Goal: Task Accomplishment & Management: Use online tool/utility

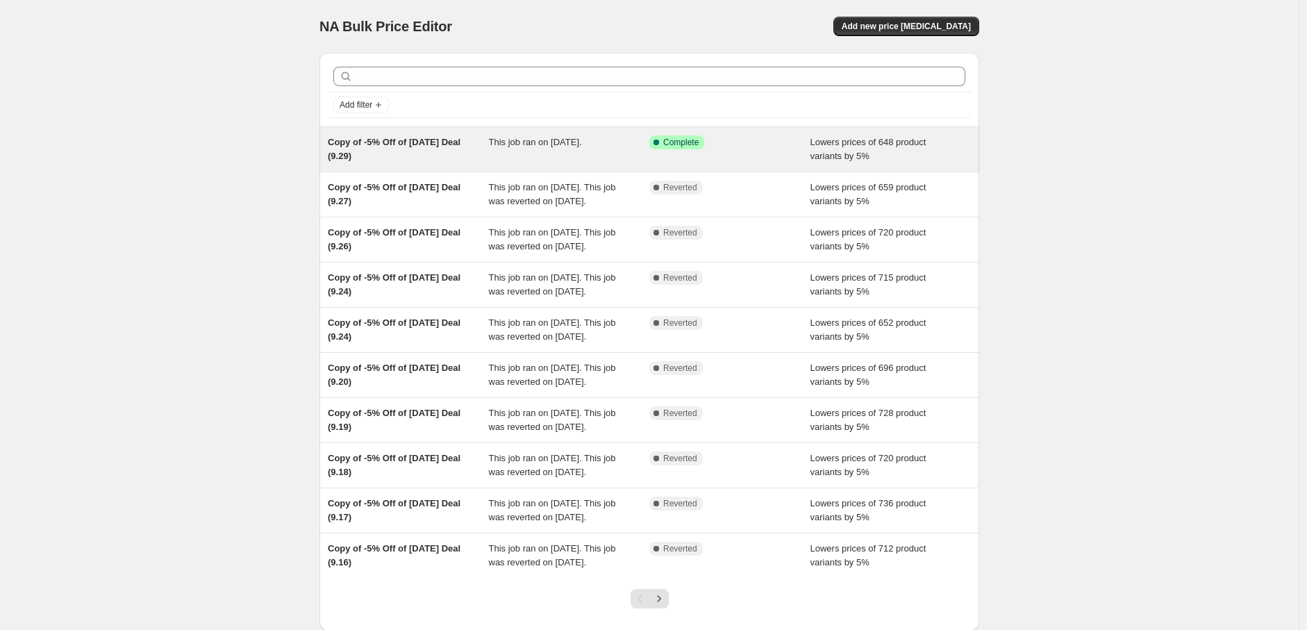
click at [540, 161] on div "This job ran on [DATE]." at bounding box center [569, 149] width 161 height 28
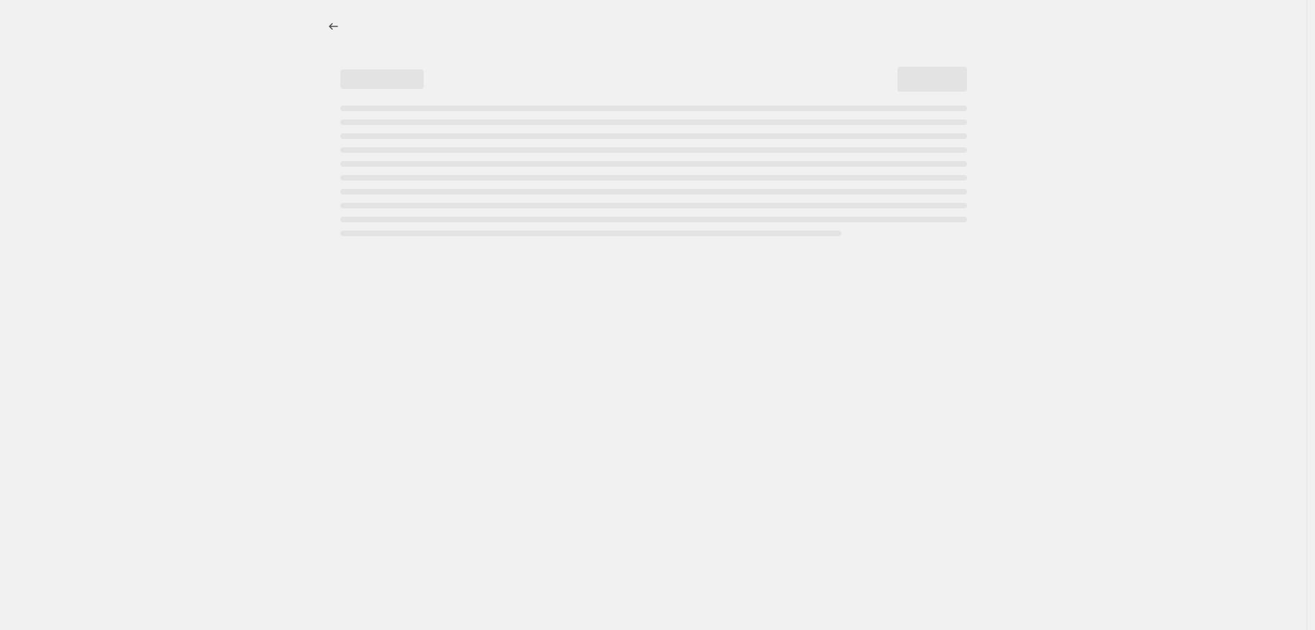
select select "percentage"
select select "pp"
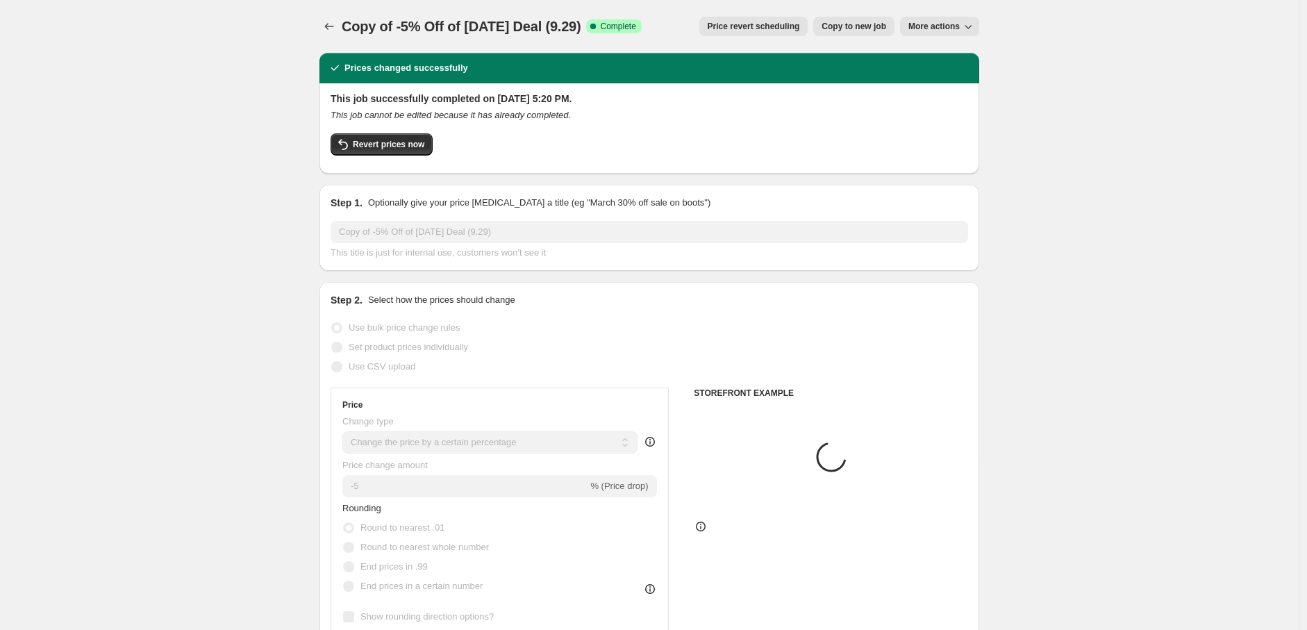
select select "collection"
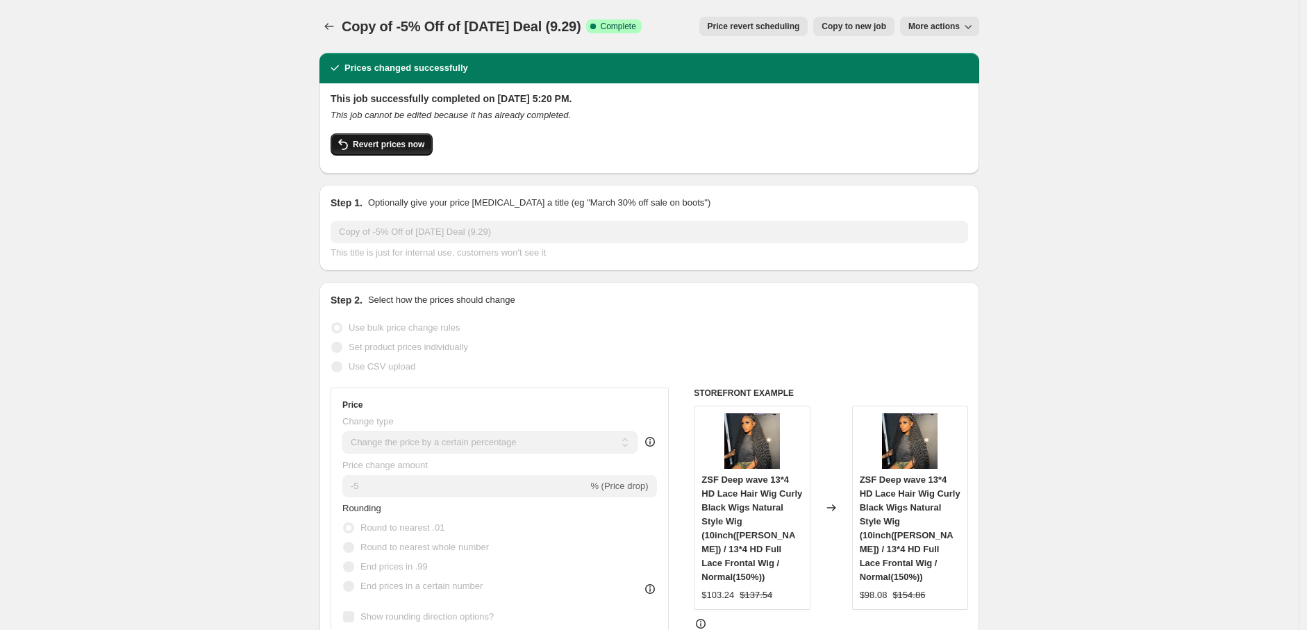
click at [396, 145] on span "Revert prices now" at bounding box center [389, 144] width 72 height 11
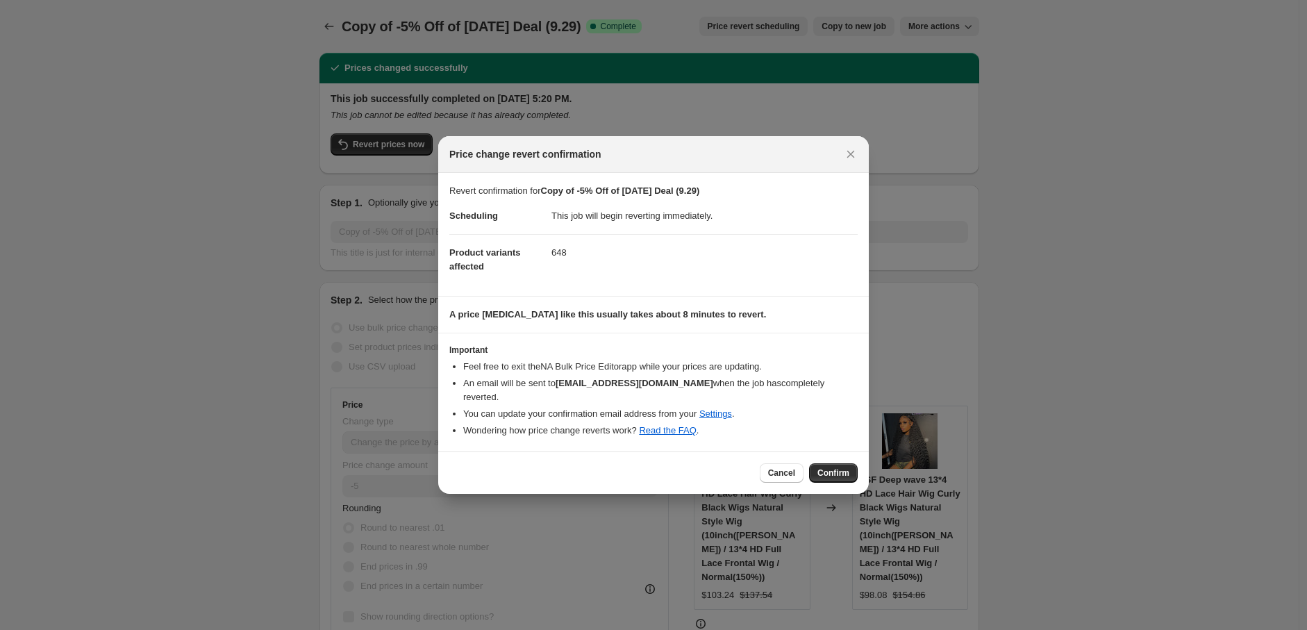
click at [842, 468] on span "Confirm" at bounding box center [834, 473] width 32 height 11
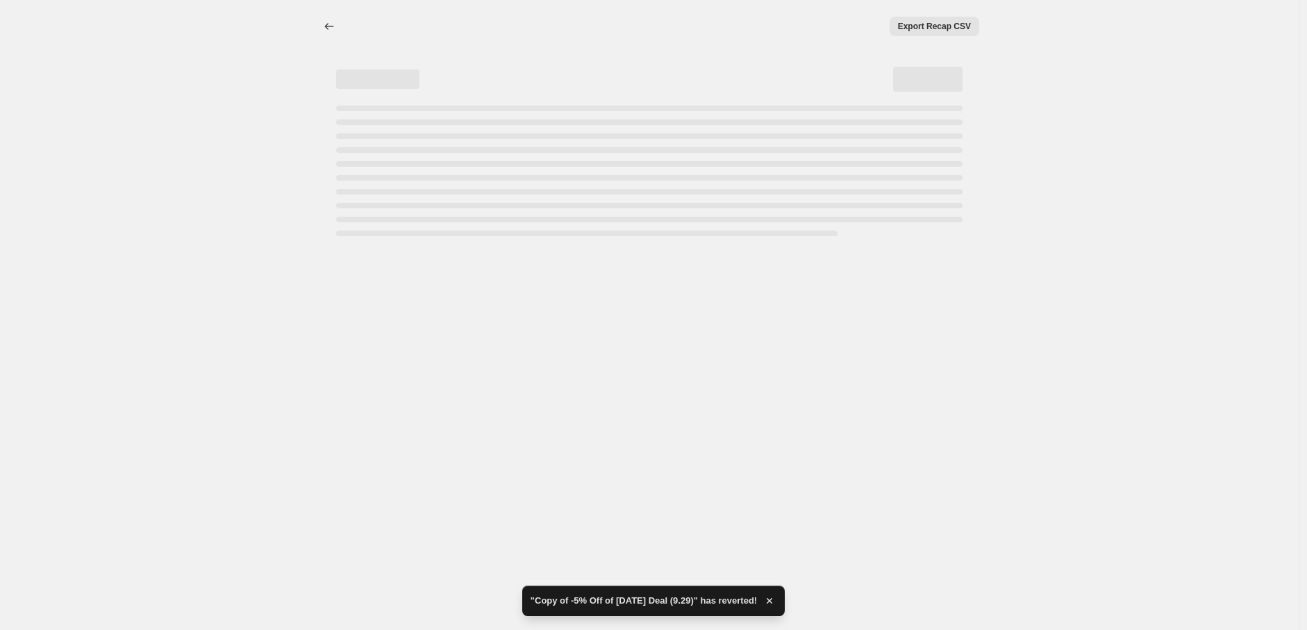
select select "percentage"
select select "pp"
select select "collection"
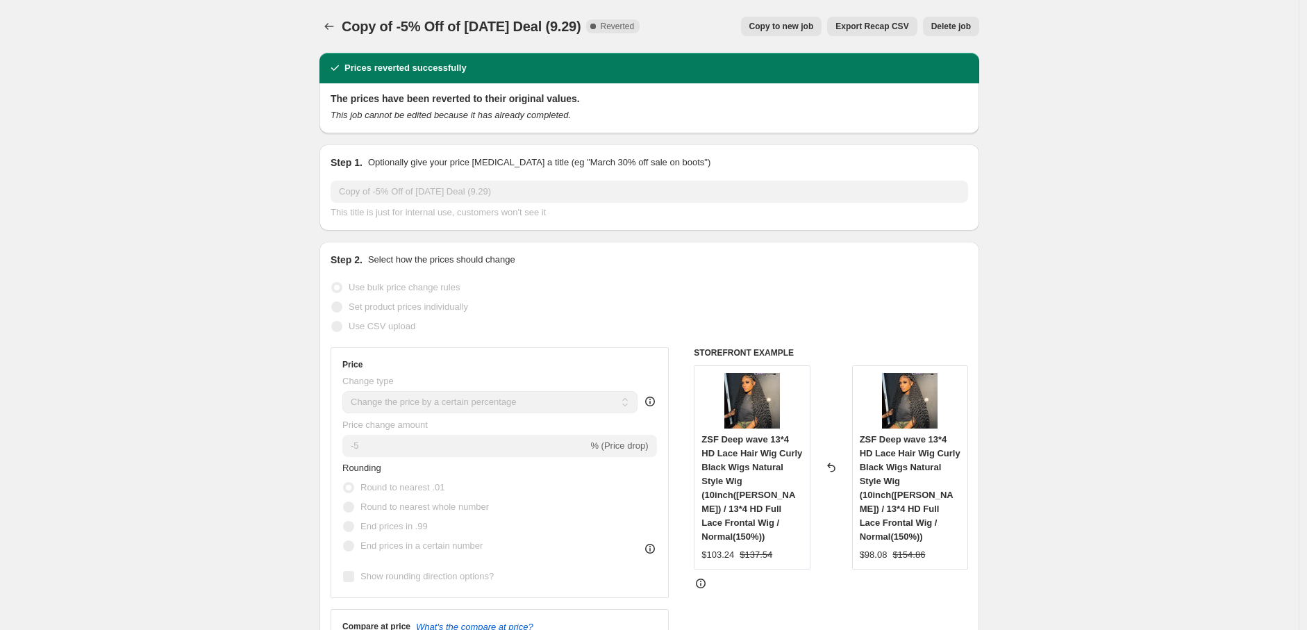
click at [813, 18] on button "Copy to new job" at bounding box center [781, 26] width 81 height 19
select select "percentage"
select select "pp"
select select "collection"
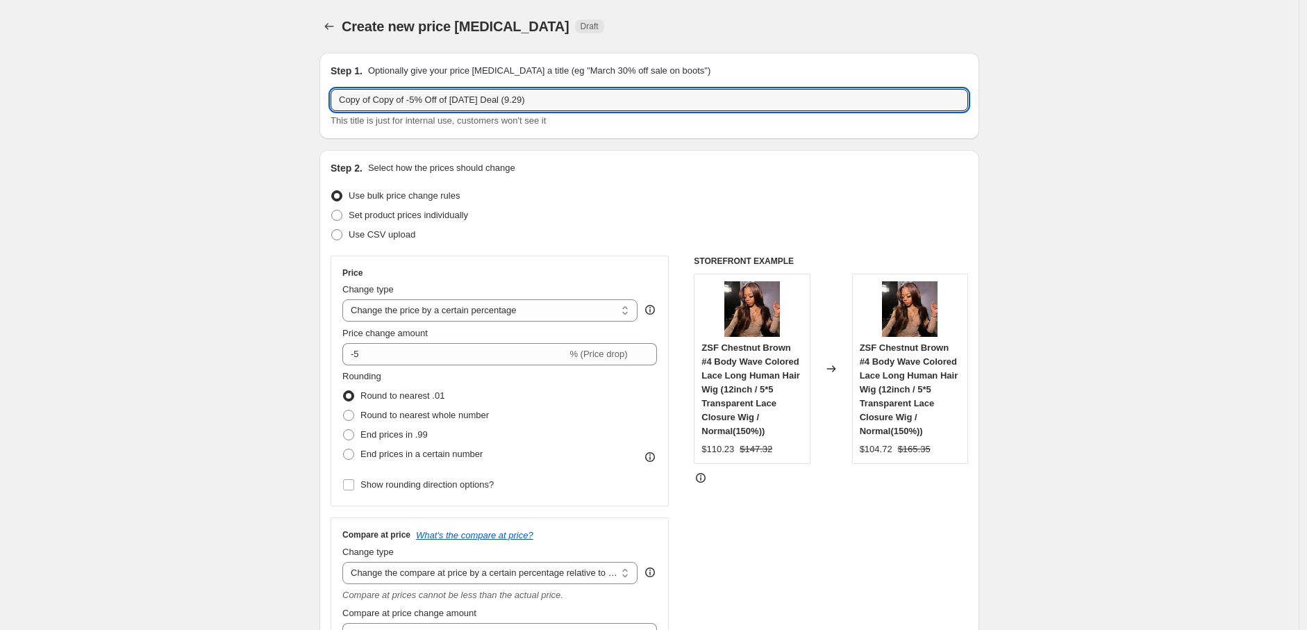
drag, startPoint x: 377, startPoint y: 104, endPoint x: 328, endPoint y: 102, distance: 49.3
click at [328, 102] on div "Step 1. Optionally give your price [MEDICAL_DATA] a title (eg "March 30% off sa…" at bounding box center [650, 96] width 660 height 86
click at [485, 101] on input "Copy of -5% Off of [DATE] Deal (9.29)" at bounding box center [650, 100] width 638 height 22
type input "Copy of -5% Off of [DATE] Deal (9.30)"
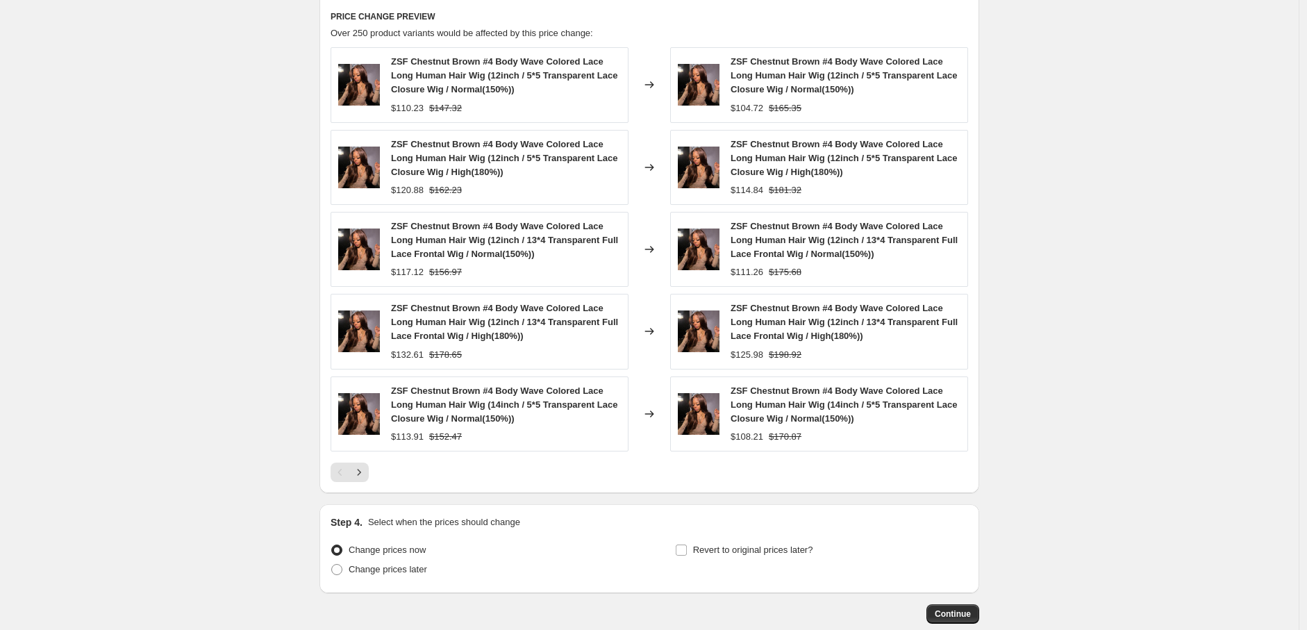
scroll to position [1199, 0]
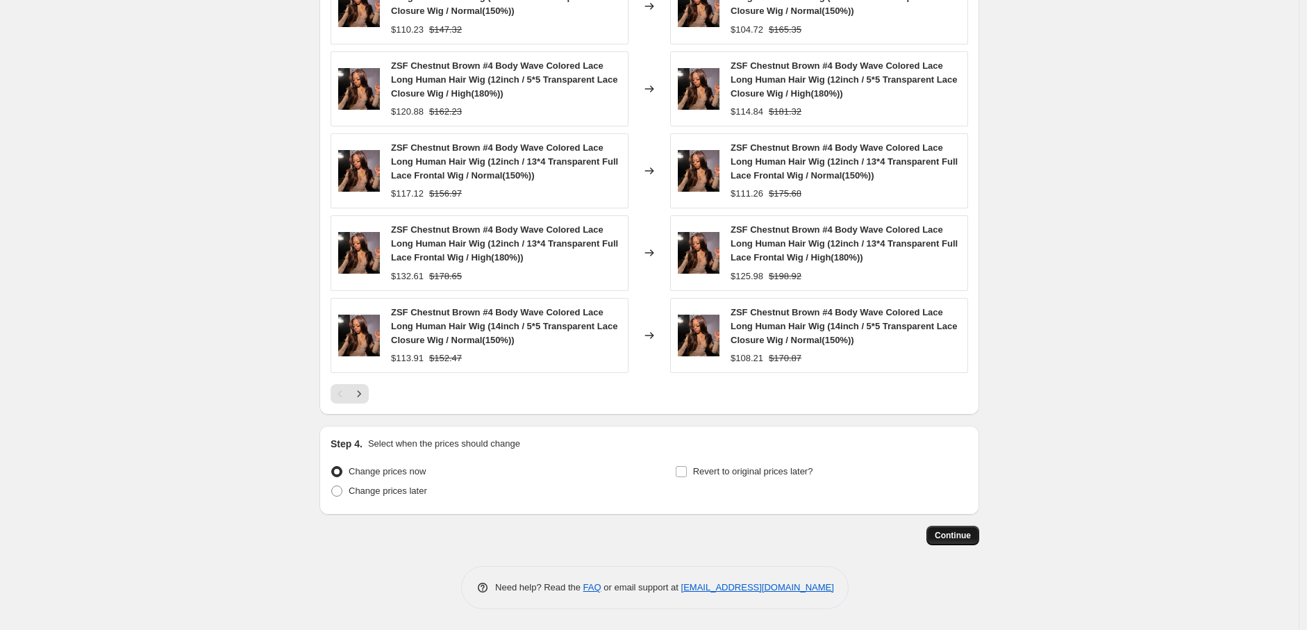
click at [957, 539] on span "Continue" at bounding box center [953, 535] width 36 height 11
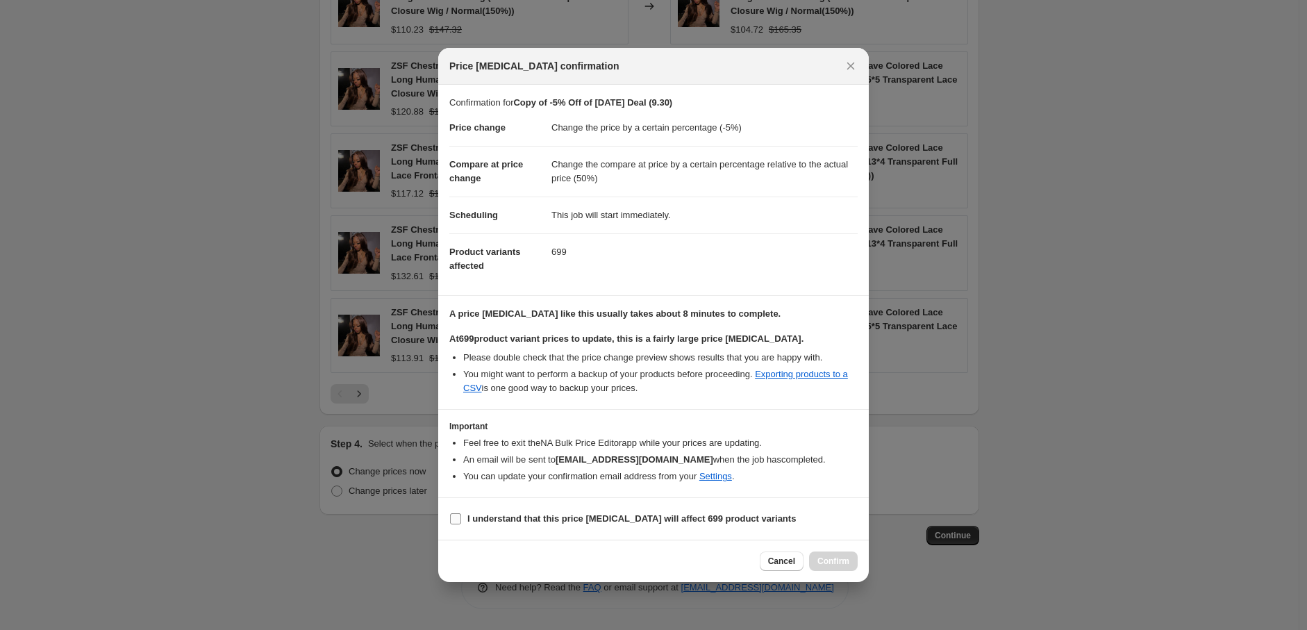
click at [458, 517] on input "I understand that this price [MEDICAL_DATA] will affect 699 product variants" at bounding box center [455, 518] width 11 height 11
checkbox input "true"
click at [828, 559] on span "Confirm" at bounding box center [834, 561] width 32 height 11
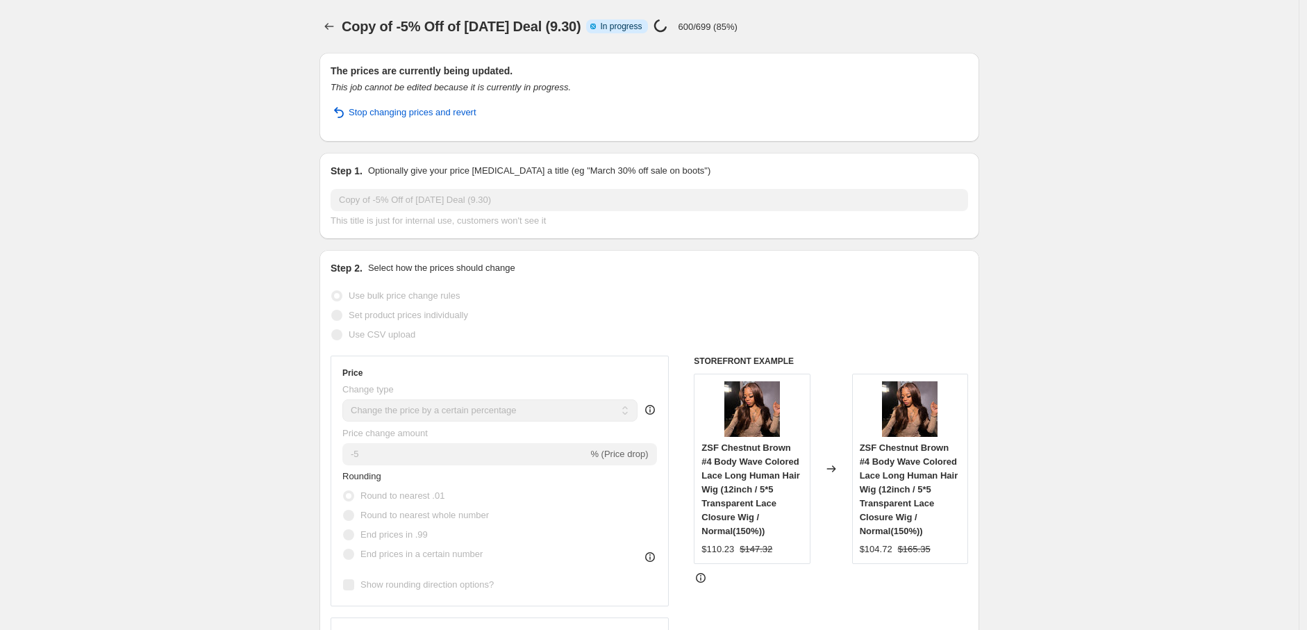
select select "percentage"
select select "pp"
select select "collection"
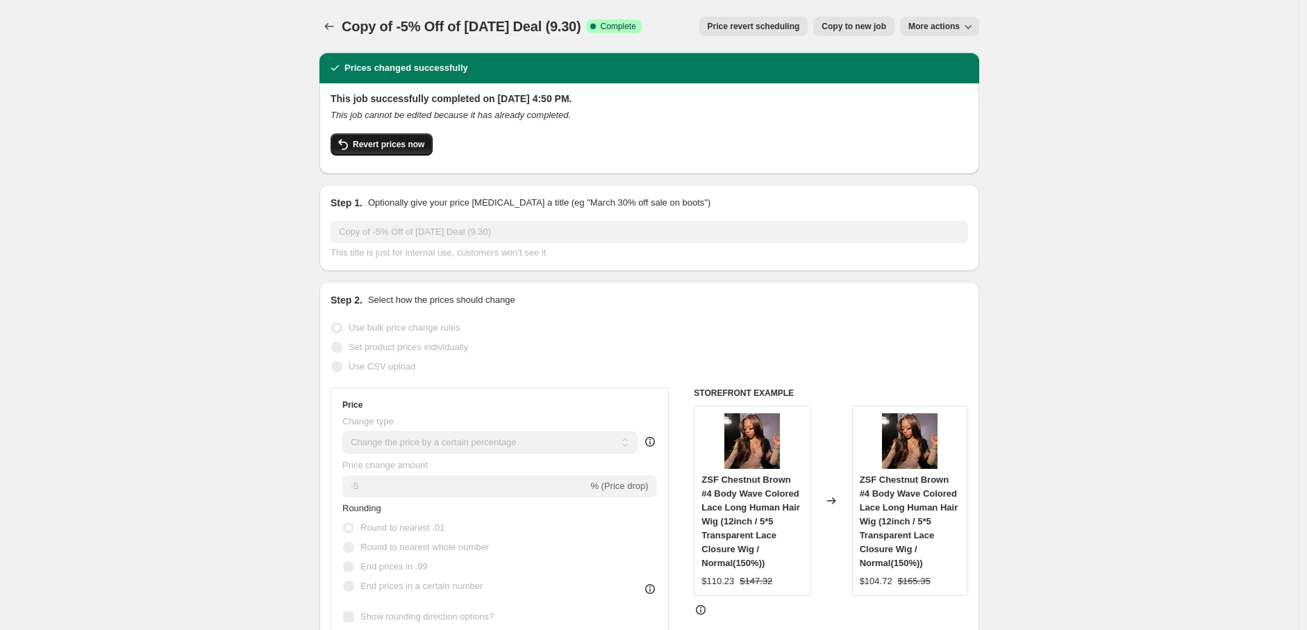
click at [388, 147] on span "Revert prices now" at bounding box center [389, 144] width 72 height 11
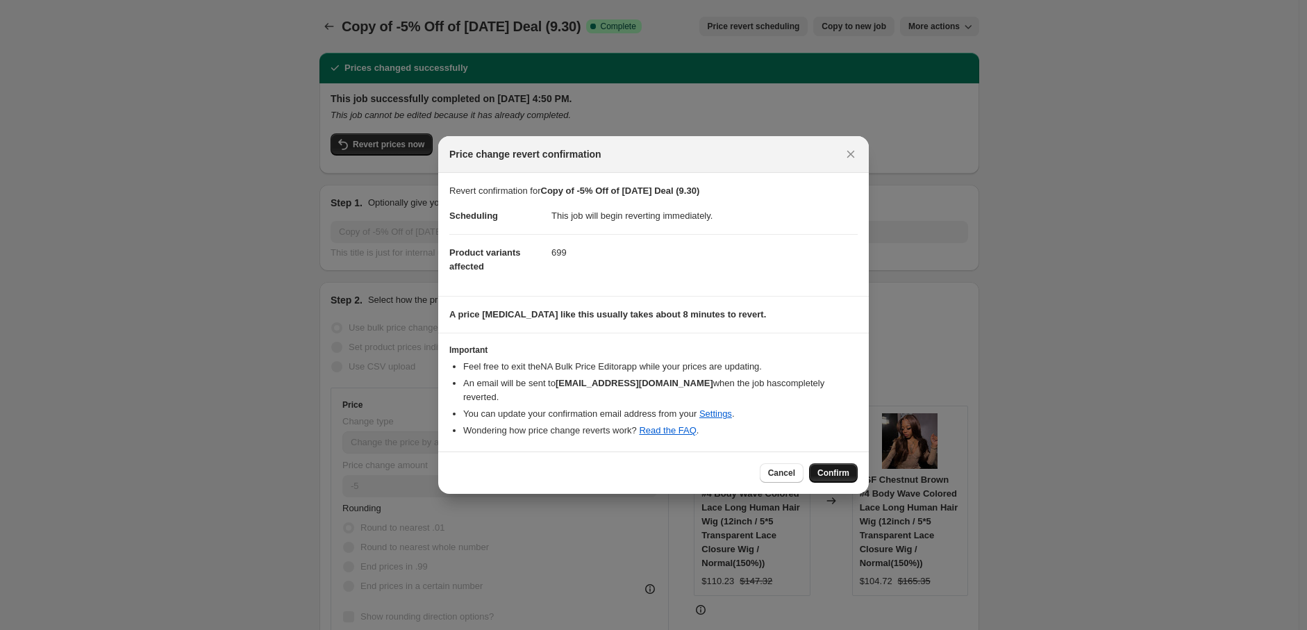
click at [827, 468] on span "Confirm" at bounding box center [834, 473] width 32 height 11
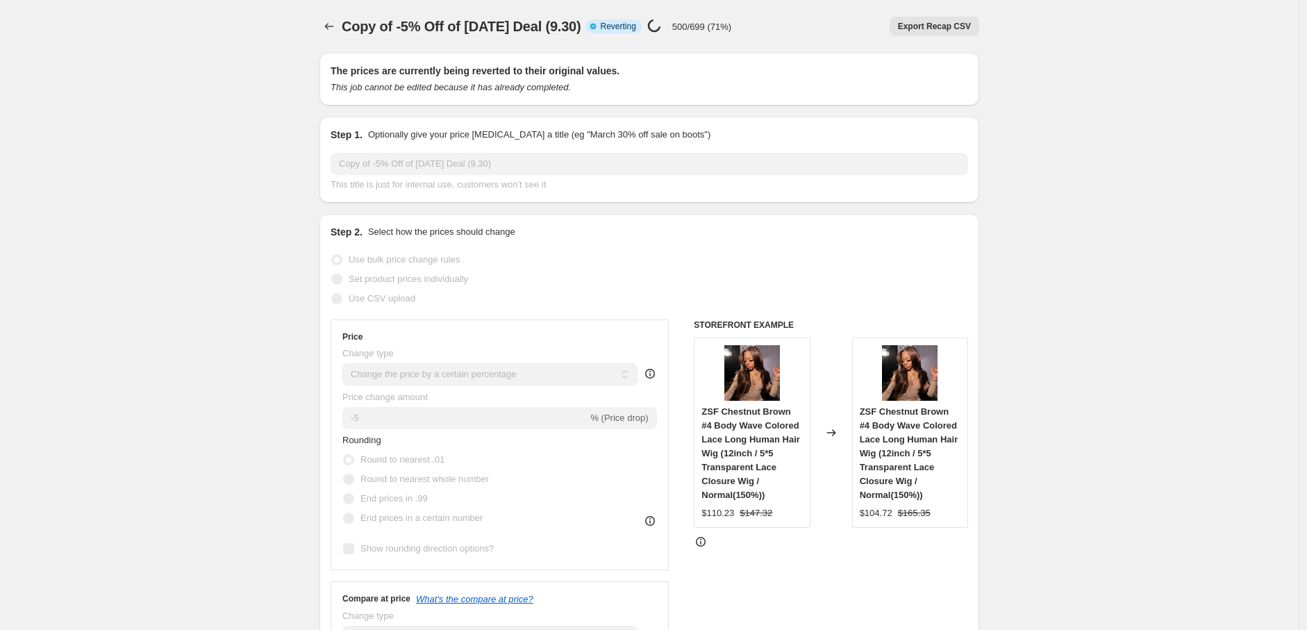
select select "percentage"
select select "pp"
select select "collection"
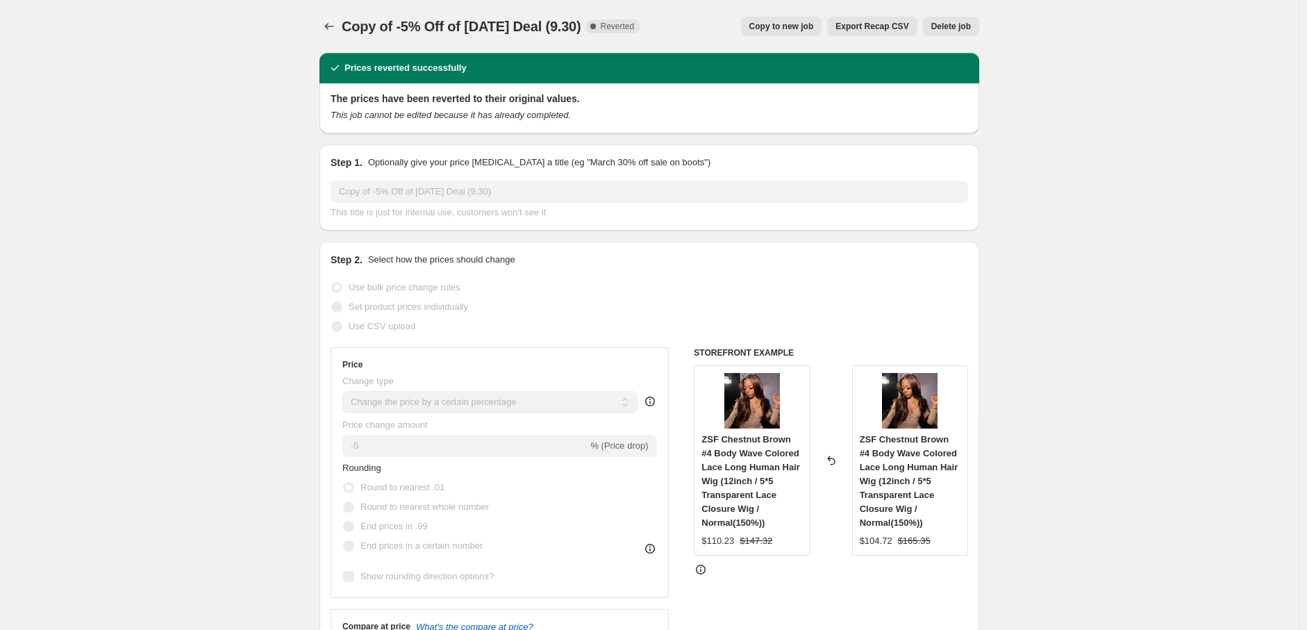
click at [806, 21] on span "Copy to new job" at bounding box center [782, 26] width 65 height 11
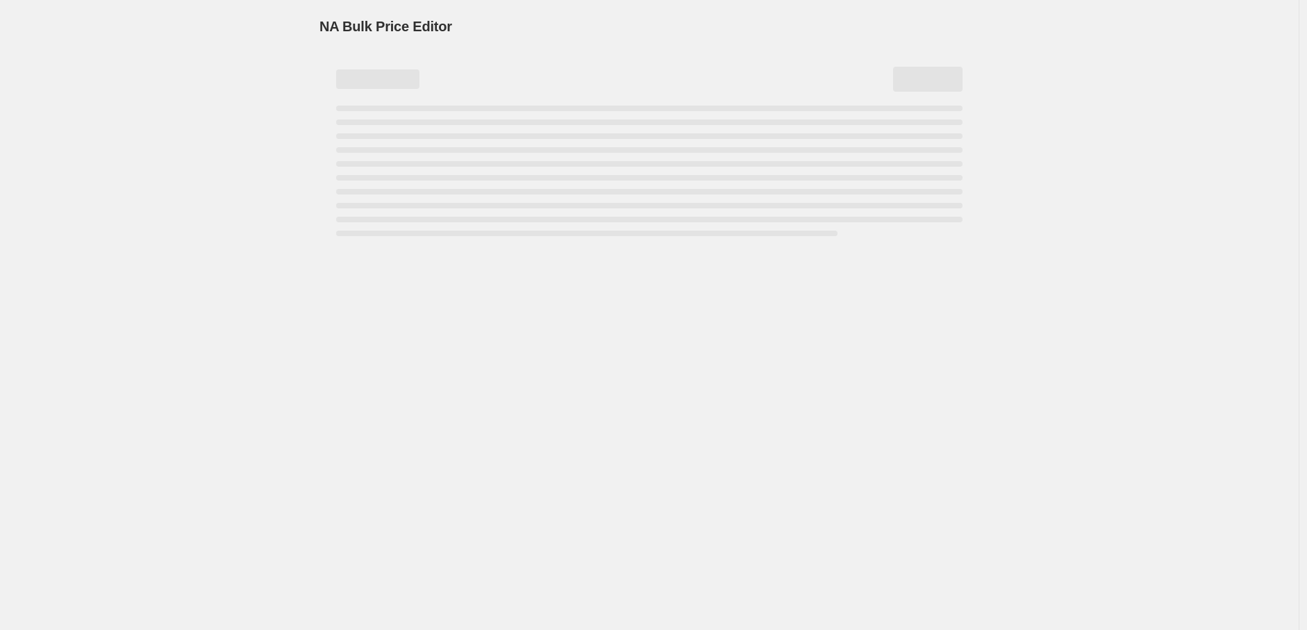
select select "percentage"
select select "pp"
select select "collection"
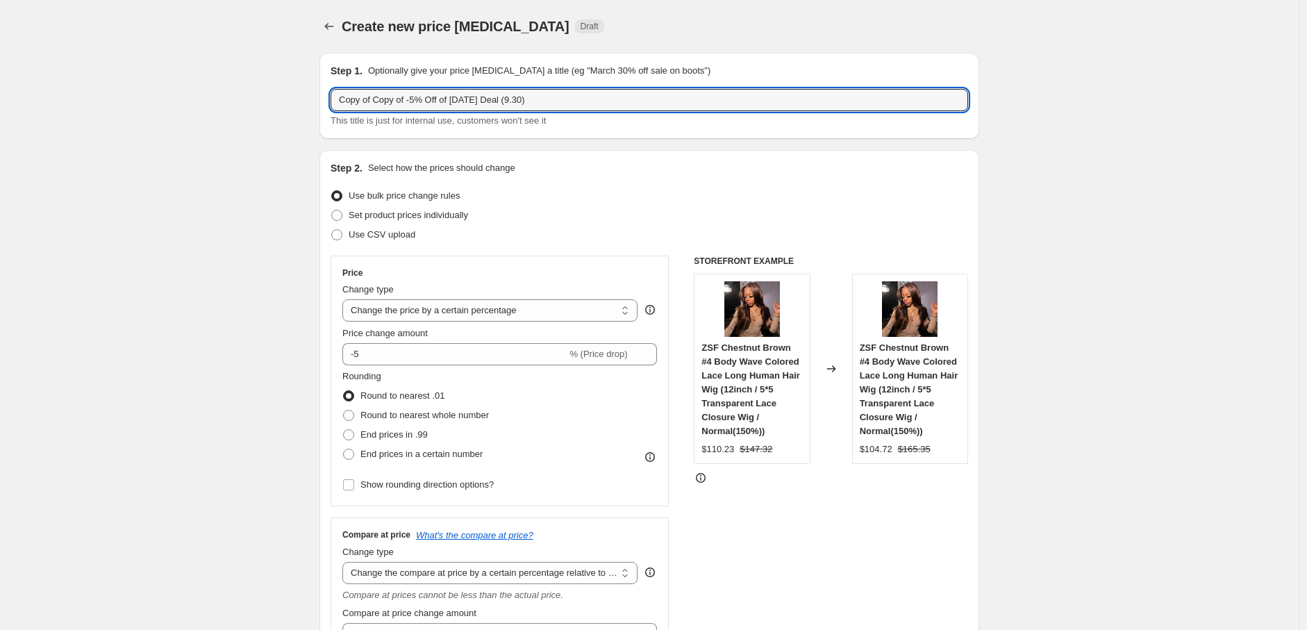
drag, startPoint x: 378, startPoint y: 99, endPoint x: 325, endPoint y: 99, distance: 52.8
click at [325, 99] on div "Step 1. Optionally give your price change job a title (eg "March 30% off sale o…" at bounding box center [650, 96] width 660 height 86
click at [486, 101] on input "Copy of -5% Off of Today Deal (9.30)" at bounding box center [650, 100] width 638 height 22
type input "Copy of -5% Off of Today Deal (9.30-1)"
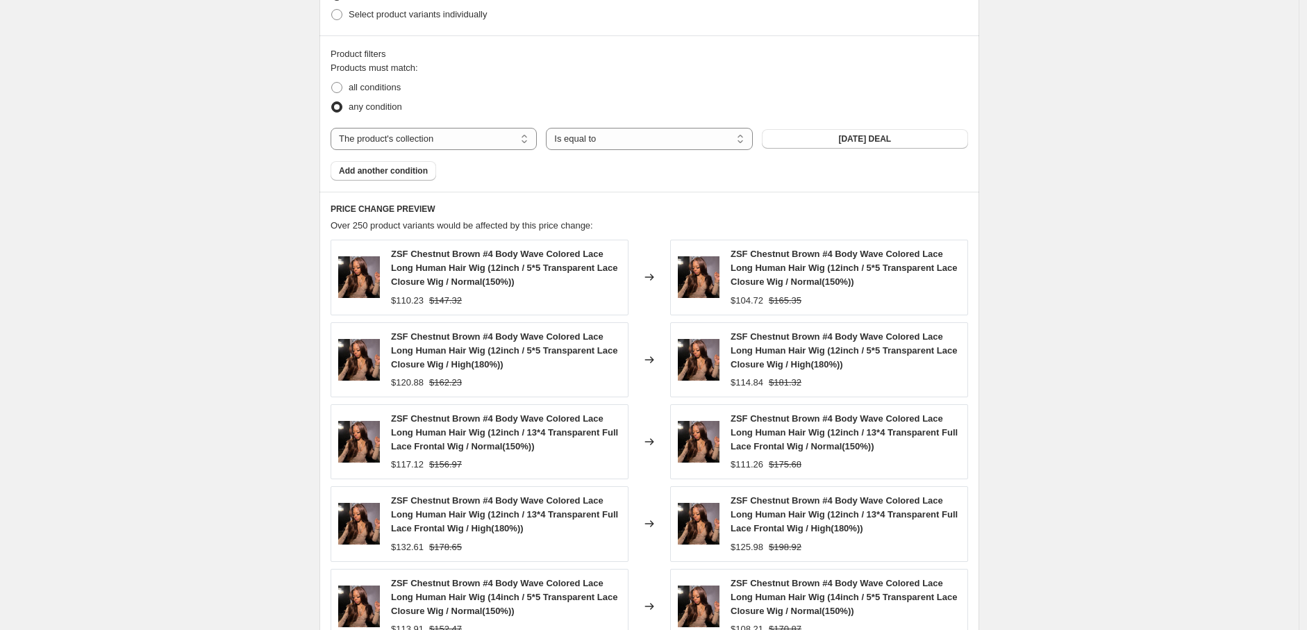
scroll to position [1199, 0]
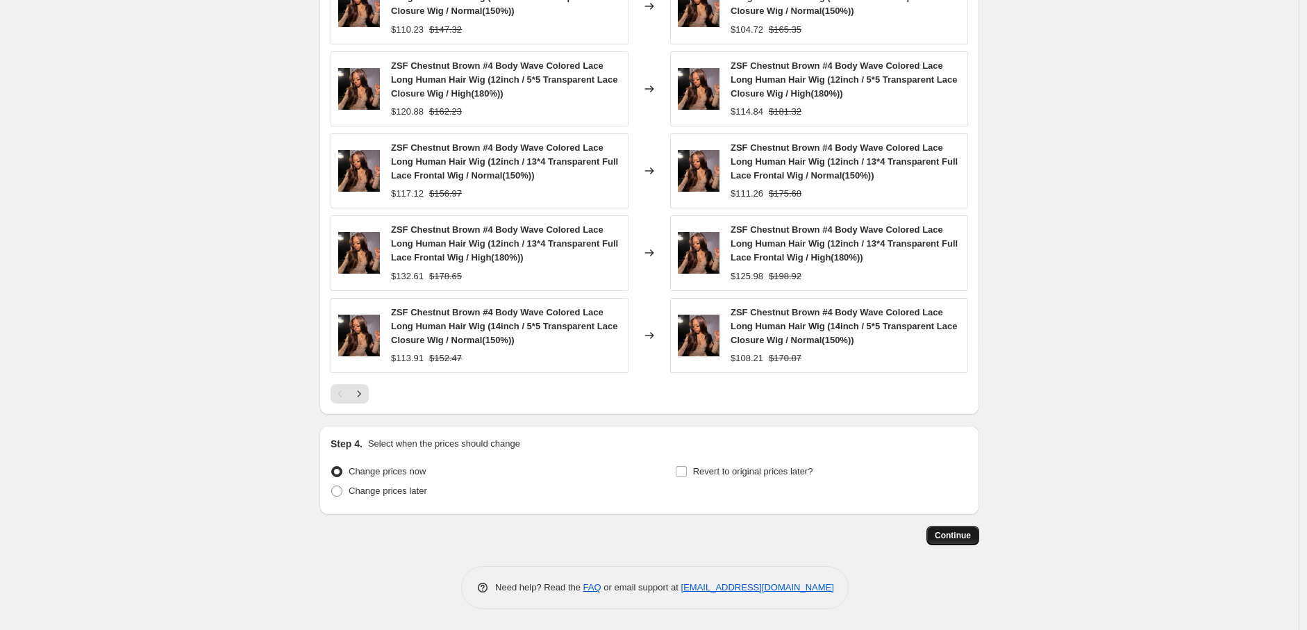
click at [948, 530] on span "Continue" at bounding box center [953, 535] width 36 height 11
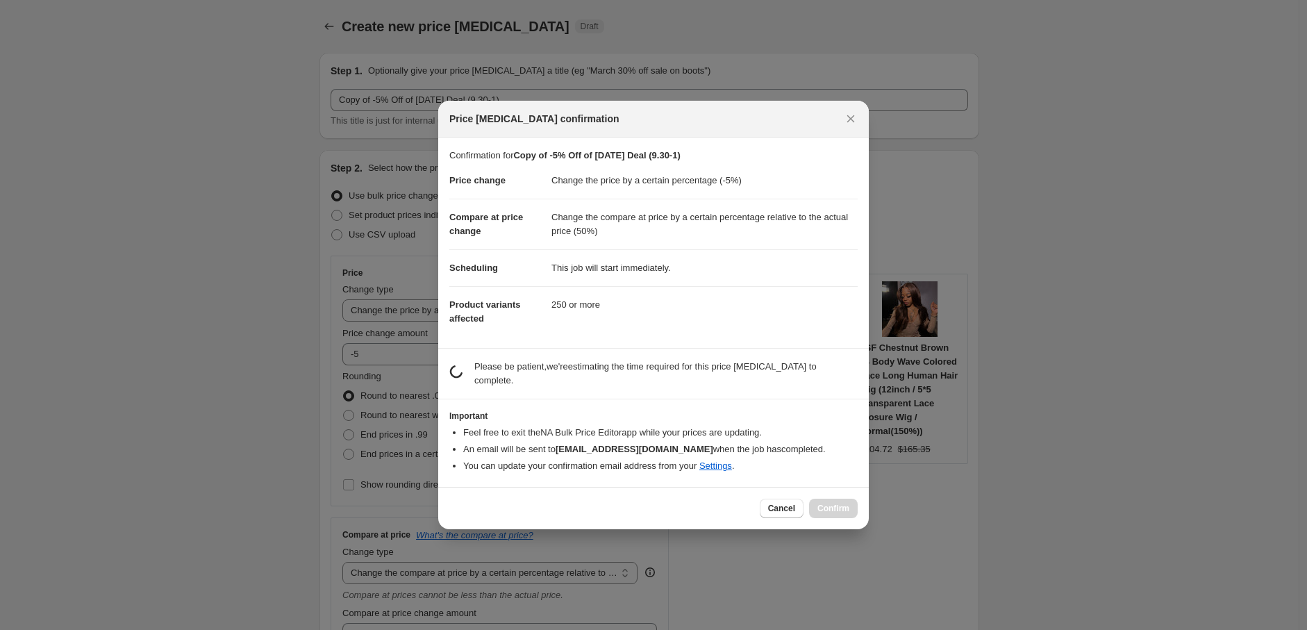
scroll to position [0, 0]
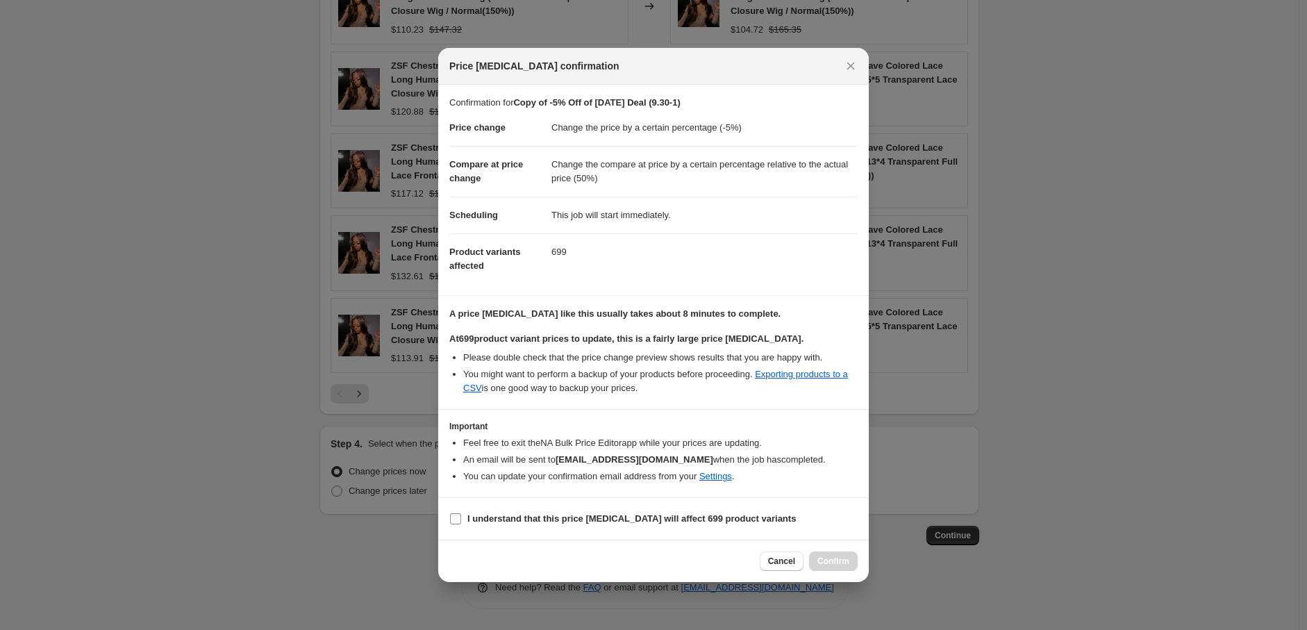
click at [452, 521] on input "I understand that this price change job will affect 699 product variants" at bounding box center [455, 518] width 11 height 11
checkbox input "true"
drag, startPoint x: 834, startPoint y: 563, endPoint x: 975, endPoint y: 381, distance: 230.7
click at [835, 561] on span "Confirm" at bounding box center [834, 561] width 32 height 11
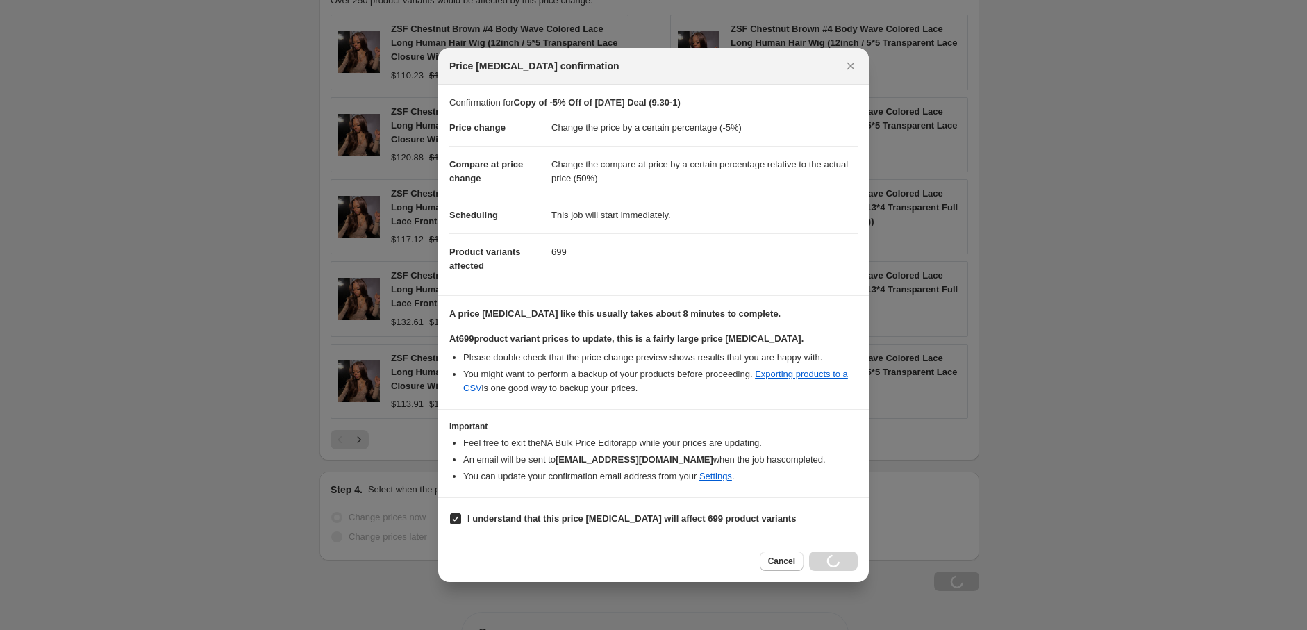
scroll to position [1246, 0]
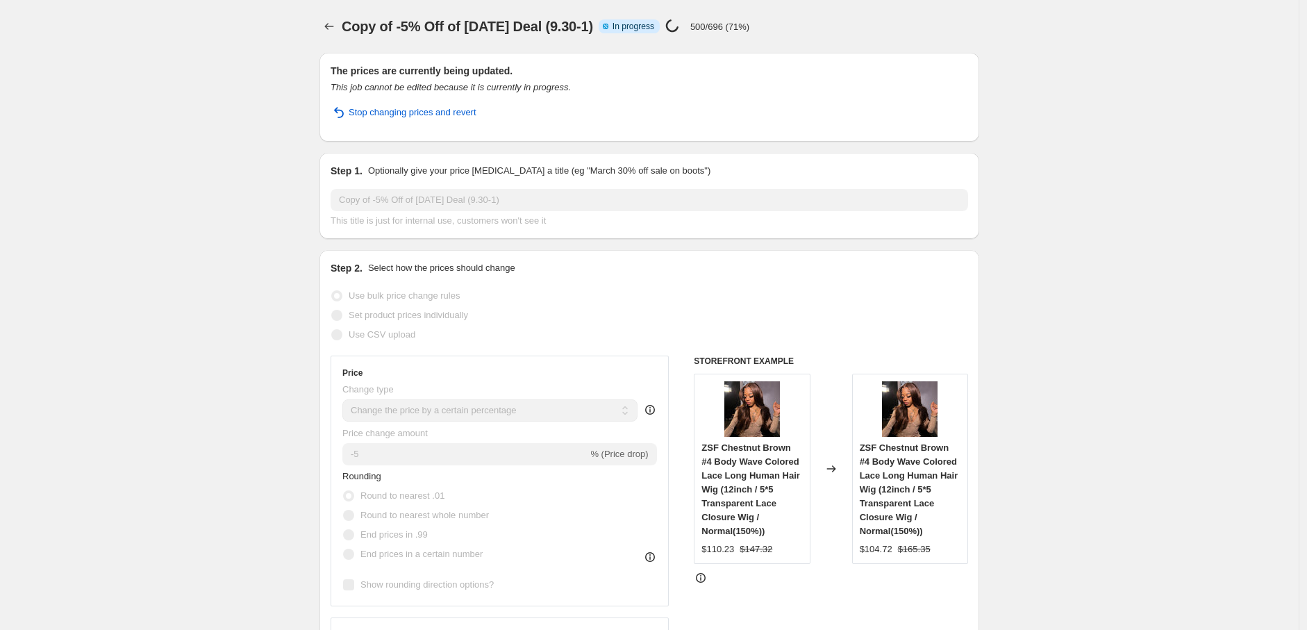
select select "percentage"
select select "pp"
select select "collection"
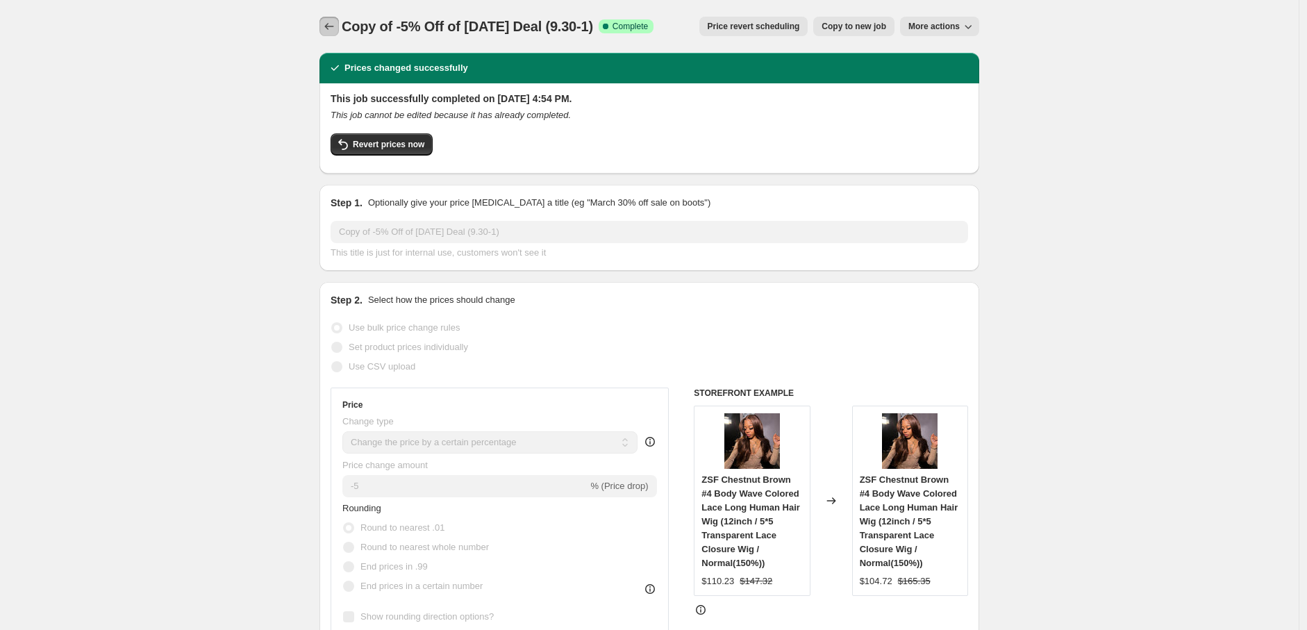
click at [327, 28] on icon "Price change jobs" at bounding box center [329, 26] width 14 height 14
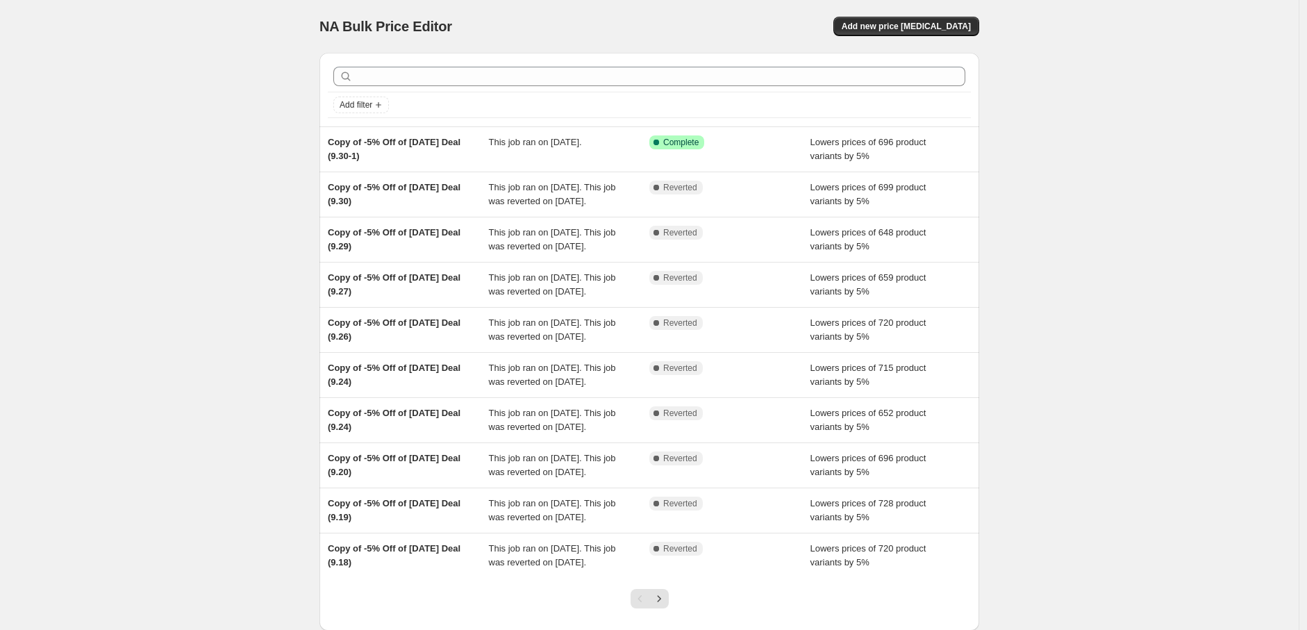
drag, startPoint x: 213, startPoint y: 184, endPoint x: 240, endPoint y: 19, distance: 167.0
click at [213, 183] on div "NA Bulk Price Editor. This page is ready NA Bulk Price Editor Add new price cha…" at bounding box center [649, 358] width 1299 height 716
click at [142, 194] on div "NA Bulk Price Editor. This page is ready NA Bulk Price Editor Add new price cha…" at bounding box center [649, 358] width 1299 height 716
